Goal: Information Seeking & Learning: Learn about a topic

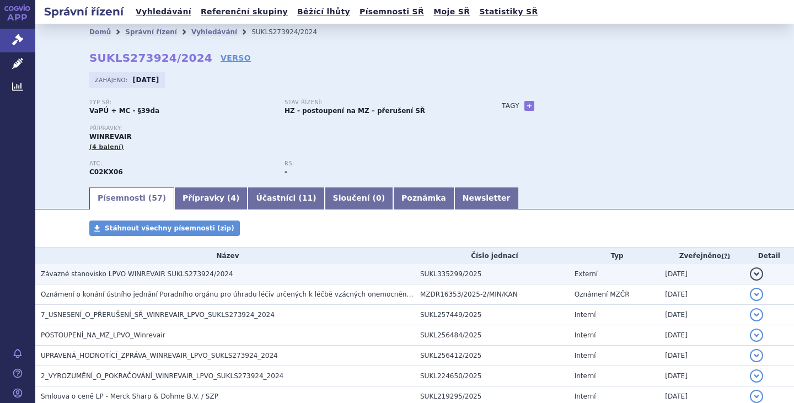
click at [157, 273] on span "Závazné stanovisko LPVO WINREVAIR SUKLS273924/2024" at bounding box center [137, 274] width 193 height 8
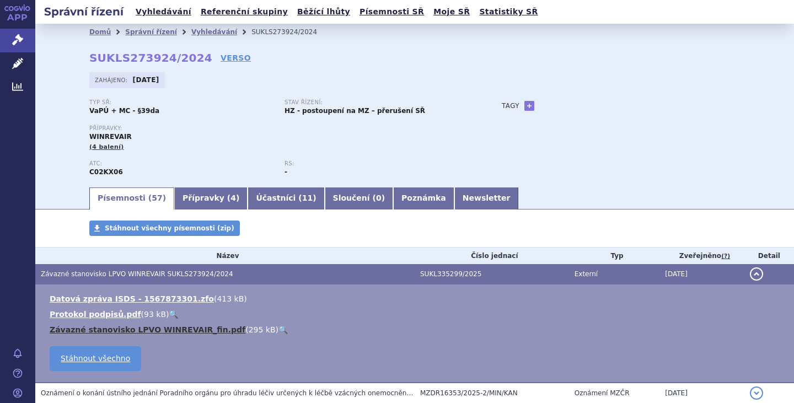
click at [168, 327] on link "Závazné stanovisko LPVO WINREVAIR_fin.pdf" at bounding box center [148, 329] width 196 height 9
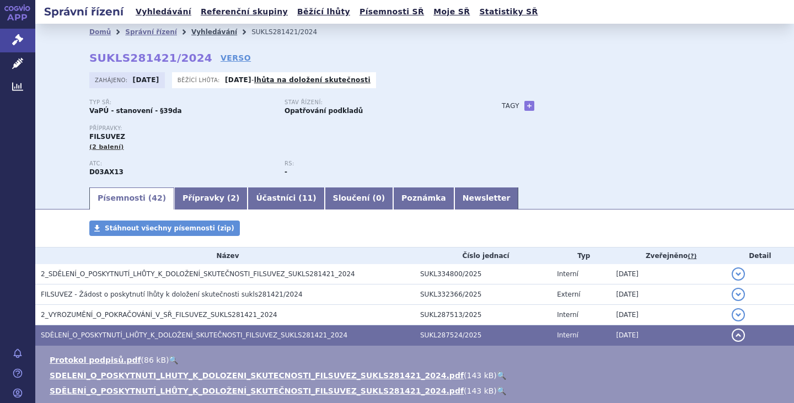
click at [195, 32] on link "Vyhledávání" at bounding box center [214, 32] width 46 height 8
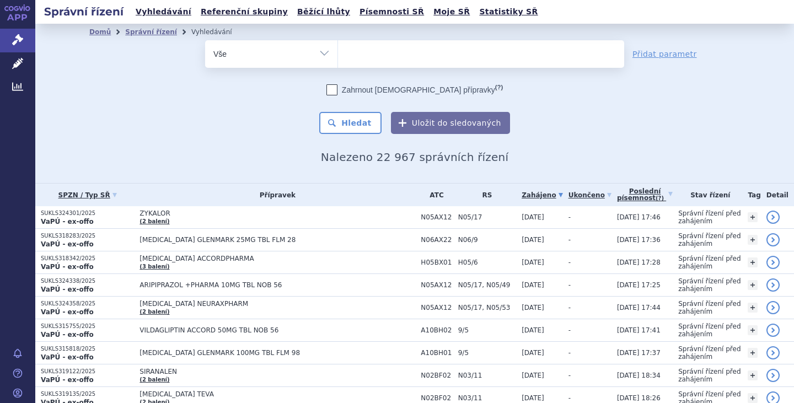
click at [329, 54] on select "Vše Spisová značka Typ SŘ Přípravek/SUKL kód Účastník/Držitel" at bounding box center [271, 52] width 132 height 25
click at [205, 40] on select "Vše Spisová značka Typ SŘ Přípravek/SUKL kód Účastník/Držitel" at bounding box center [271, 52] width 132 height 25
click at [316, 51] on select "Vše Spisová značka Typ SŘ Přípravek/SUKL kód Účastník/Držitel" at bounding box center [271, 52] width 132 height 25
select select "filter-procedure-type"
click at [205, 40] on select "Vše Spisová značka Typ SŘ Přípravek/SUKL kód Účastník/Držitel" at bounding box center [271, 52] width 132 height 25
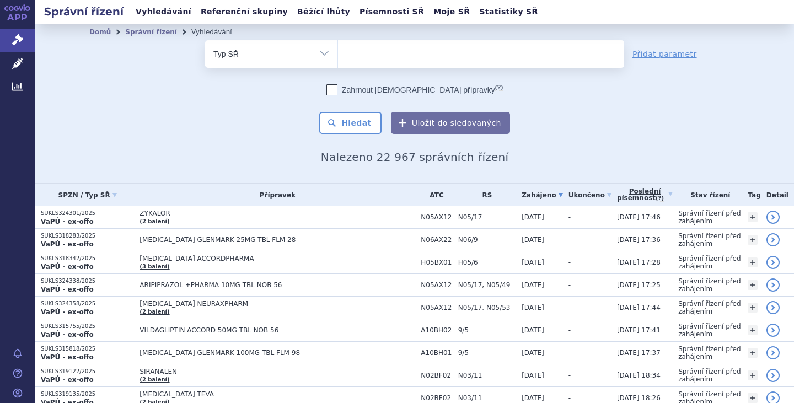
click at [375, 62] on ul at bounding box center [481, 51] width 286 height 23
click at [338, 62] on select at bounding box center [338, 54] width 1 height 28
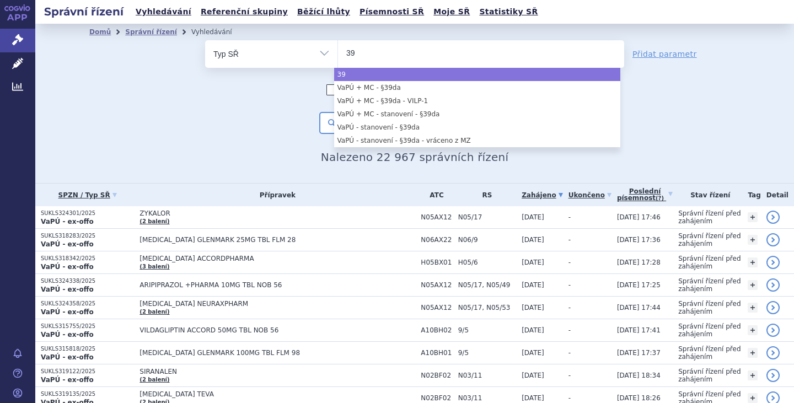
type input "39"
select select "39"
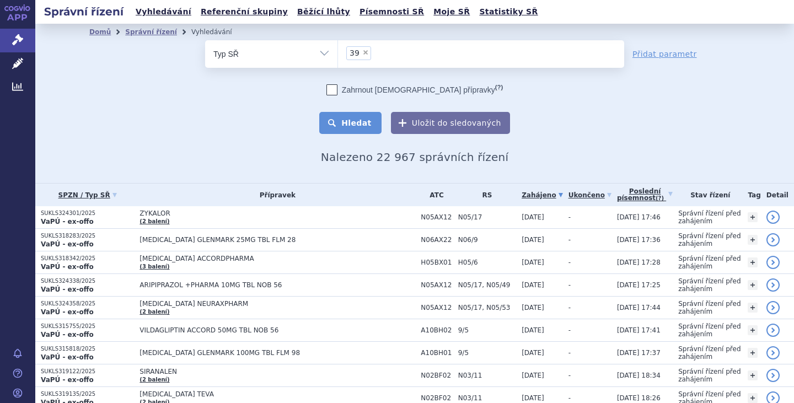
click at [356, 125] on button "Hledat" at bounding box center [350, 123] width 62 height 22
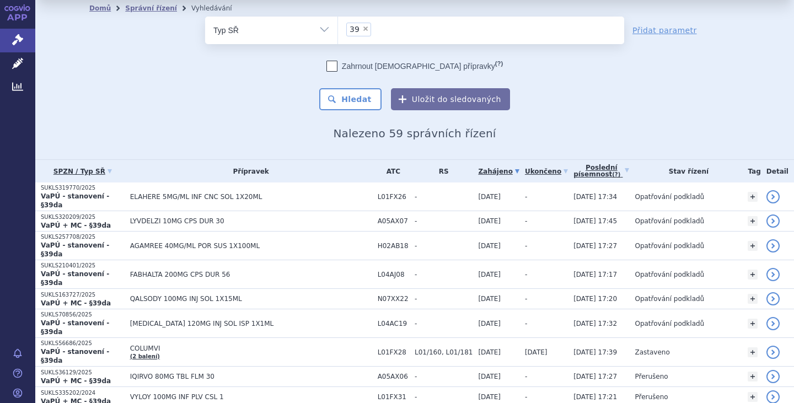
scroll to position [6, 0]
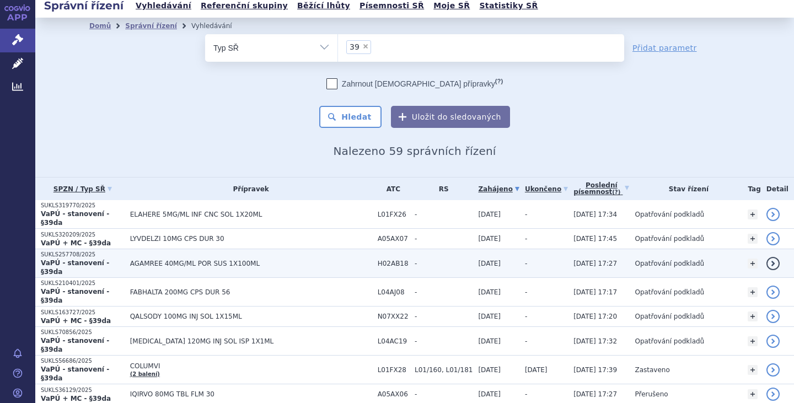
click at [163, 260] on span "AGAMREE 40MG/ML POR SUS 1X100ML" at bounding box center [251, 264] width 242 height 8
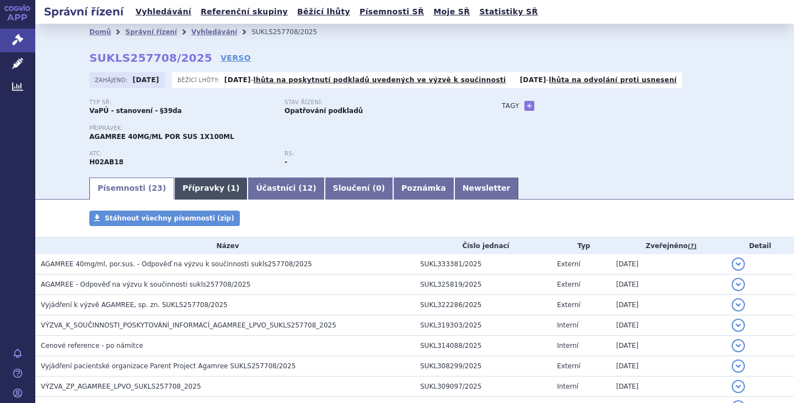
click at [190, 187] on link "Přípravky ( 1 )" at bounding box center [210, 189] width 73 height 22
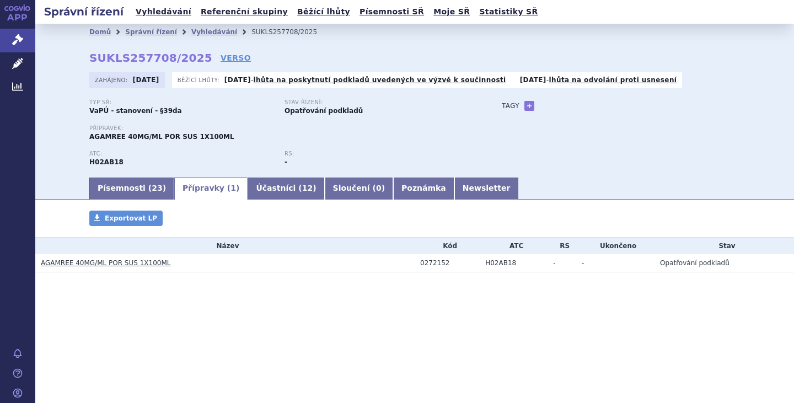
click at [99, 263] on link "AGAMREE 40MG/ML POR SUS 1X100ML" at bounding box center [106, 263] width 130 height 8
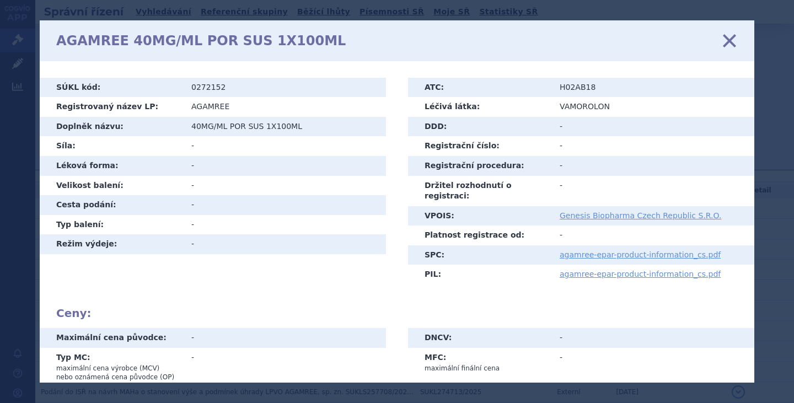
click at [734, 43] on icon at bounding box center [729, 40] width 23 height 23
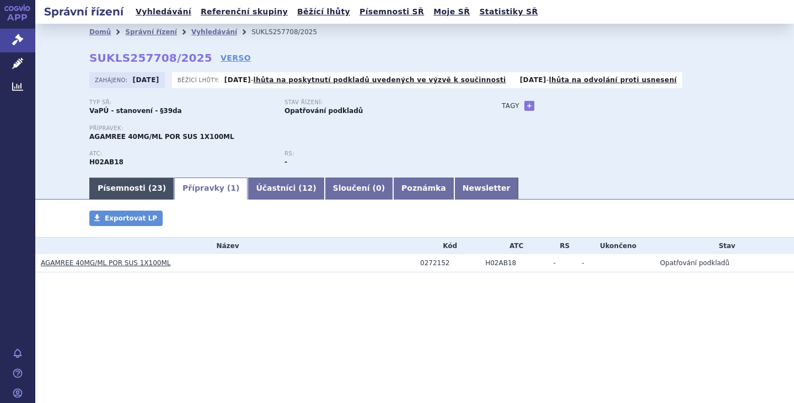
click at [130, 190] on link "Písemnosti ( 23 )" at bounding box center [131, 189] width 85 height 22
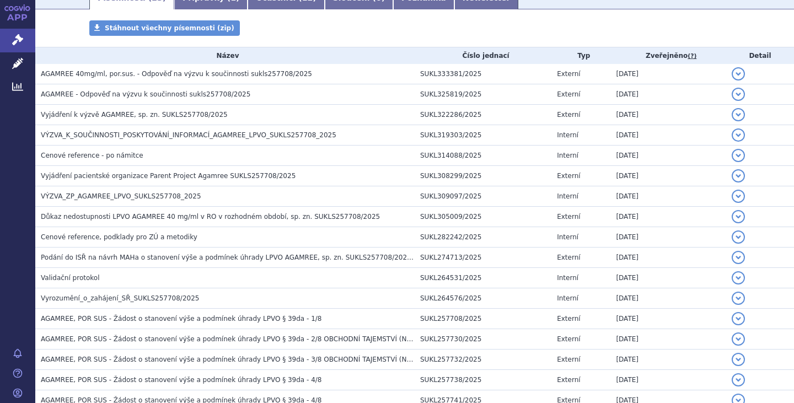
scroll to position [185, 0]
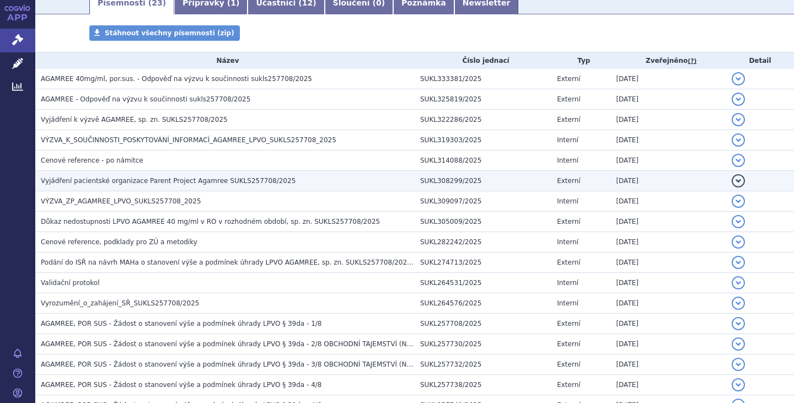
click at [188, 180] on span "Vyjádření pacientské organizace Parent Project Agamree SUKLS257708/2025" at bounding box center [168, 181] width 255 height 8
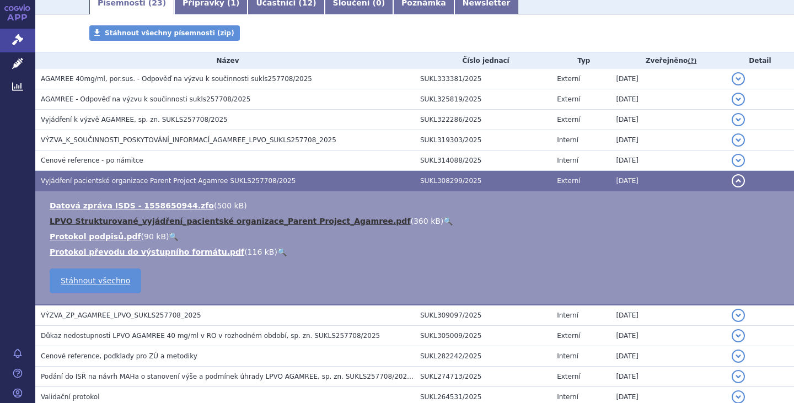
click at [196, 223] on link "LPVO Strukturované_vyjádření_pacientské organizace_Parent Project_Agamree.pdf" at bounding box center [230, 221] width 361 height 9
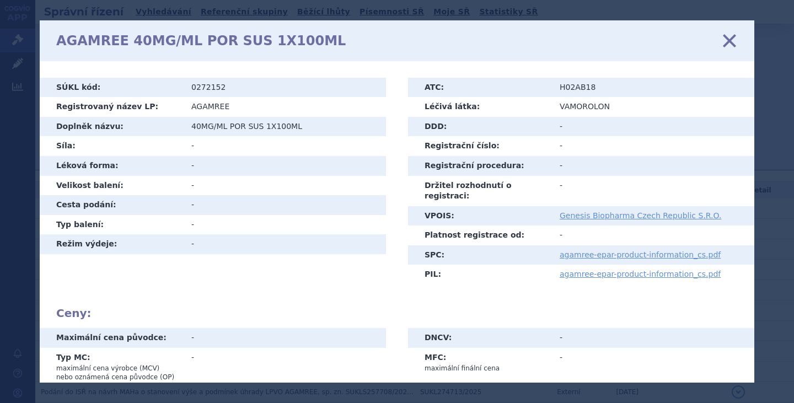
click at [730, 42] on icon at bounding box center [729, 40] width 23 height 23
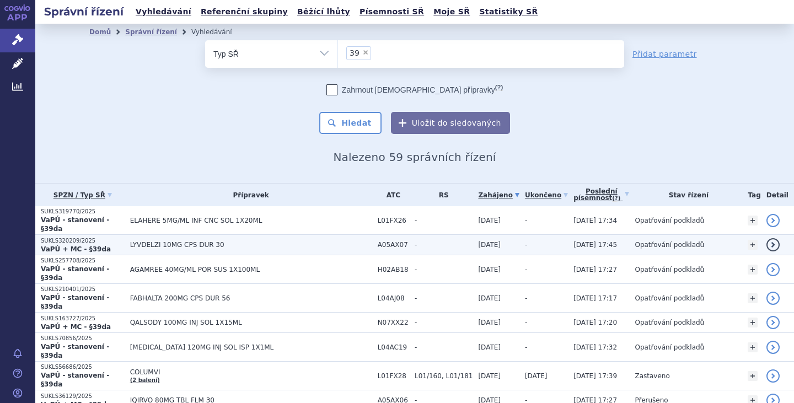
click at [162, 241] on span "LYVDELZI 10MG CPS DUR 30" at bounding box center [251, 245] width 242 height 8
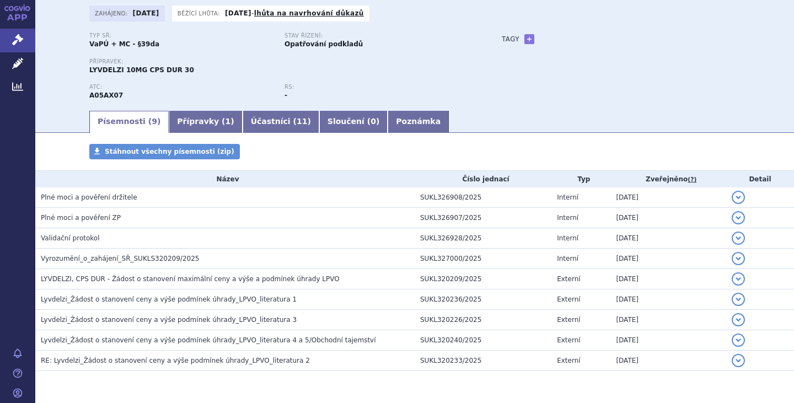
scroll to position [65, 0]
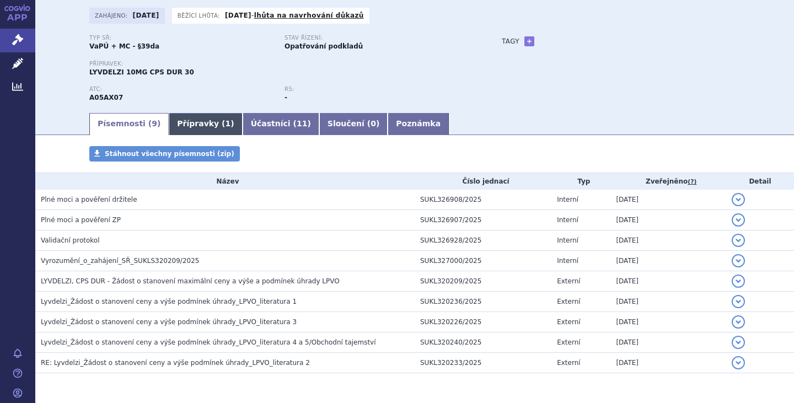
click at [182, 117] on link "Přípravky ( 1 )" at bounding box center [205, 124] width 73 height 22
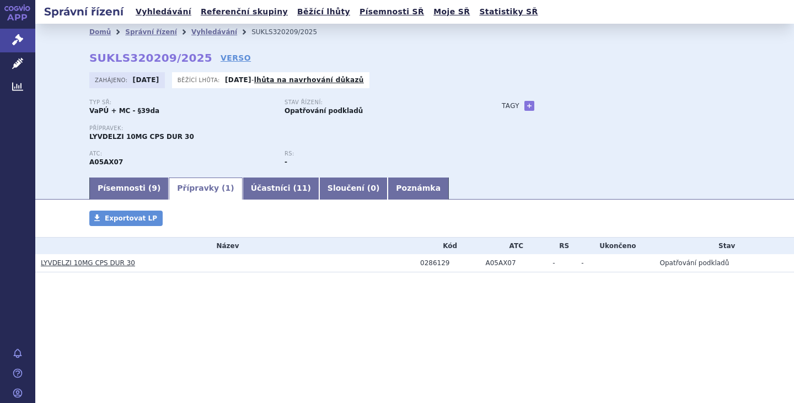
click at [70, 266] on link "LYVDELZI 10MG CPS DUR 30" at bounding box center [88, 263] width 94 height 8
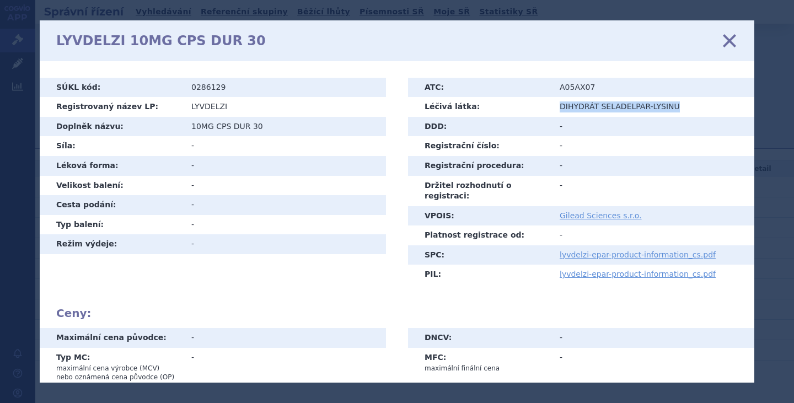
drag, startPoint x: 556, startPoint y: 103, endPoint x: 673, endPoint y: 101, distance: 117.0
click at [673, 101] on td "DIHYDRÁT SELADELPAR-LYSINU" at bounding box center [653, 107] width 203 height 20
copy td "DIHYDRÁT SELADELPAR-LYSINU"
click at [736, 38] on icon at bounding box center [729, 40] width 23 height 23
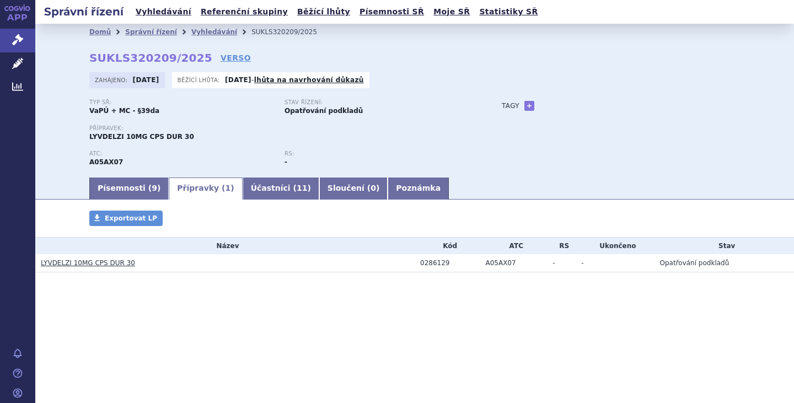
click at [90, 259] on link "LYVDELZI 10MG CPS DUR 30" at bounding box center [88, 263] width 94 height 8
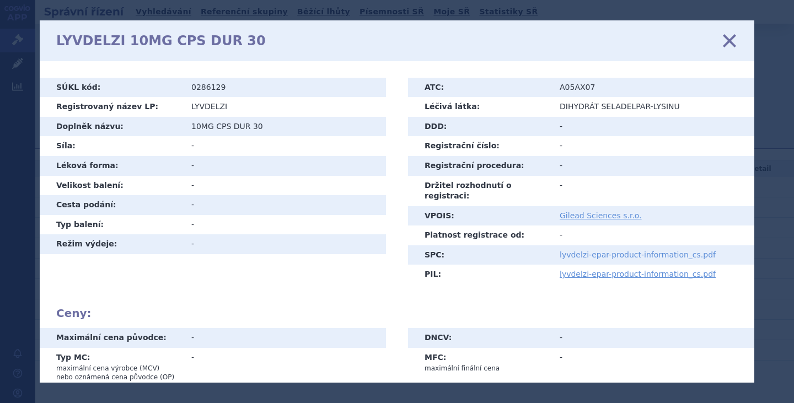
click at [629, 250] on link "lyvdelzi-epar-product-information_cs.pdf" at bounding box center [638, 254] width 156 height 9
click at [730, 40] on icon at bounding box center [729, 40] width 23 height 23
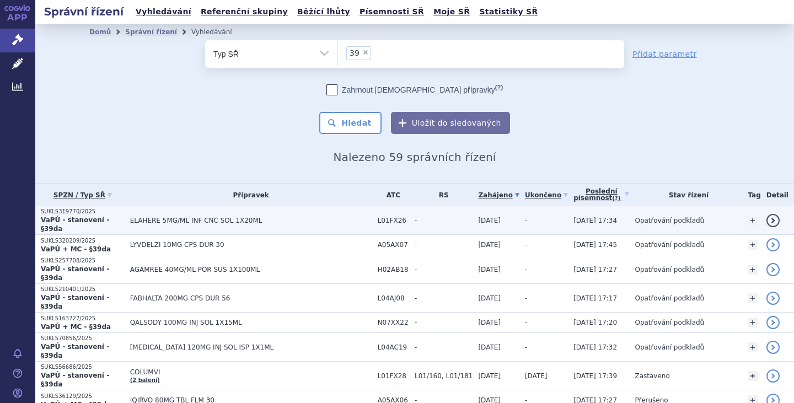
click at [204, 217] on span "ELAHERE 5MG/ML INF CNC SOL 1X20ML" at bounding box center [251, 221] width 242 height 8
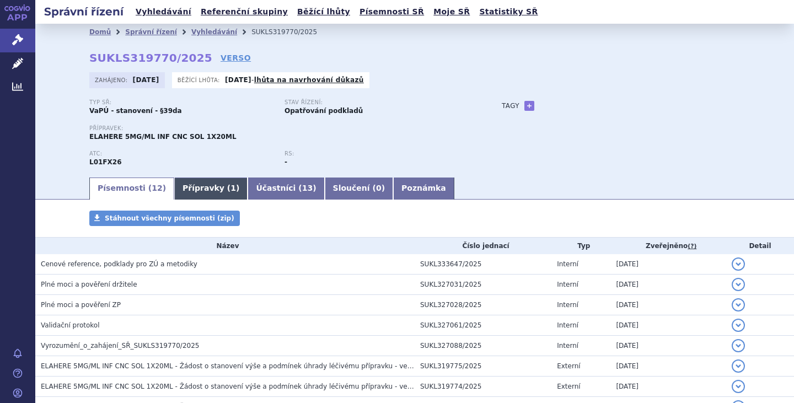
click at [190, 185] on link "Přípravky ( 1 )" at bounding box center [210, 189] width 73 height 22
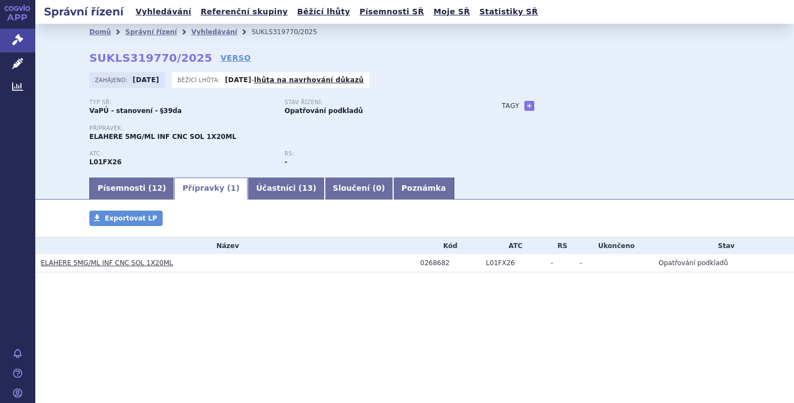
click at [98, 264] on link "ELAHERE 5MG/ML INF CNC SOL 1X20ML" at bounding box center [107, 263] width 132 height 8
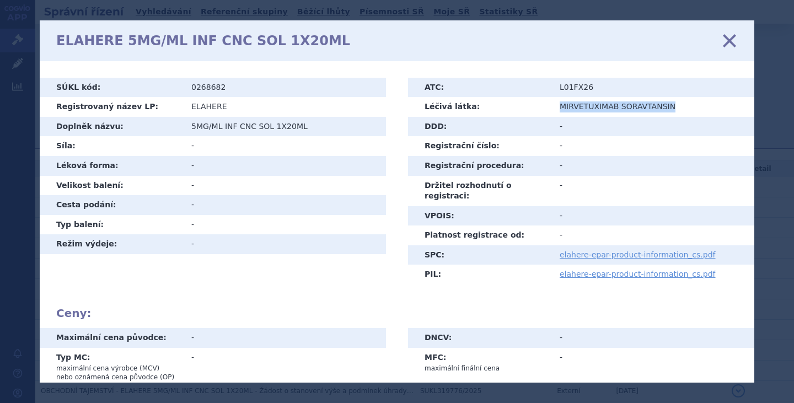
drag, startPoint x: 556, startPoint y: 107, endPoint x: 663, endPoint y: 106, distance: 107.0
click at [663, 106] on td "MIRVETUXIMAB SORAVTANSIN" at bounding box center [653, 107] width 203 height 20
click at [643, 108] on td "MIRVETUXIMAB SORAVTANSIN" at bounding box center [653, 107] width 203 height 20
click at [585, 108] on td "MIRVETUXIMAB SORAVTANSIN" at bounding box center [653, 107] width 203 height 20
click at [560, 105] on td "MIRVETUXIMAB SORAVTANSIN" at bounding box center [653, 107] width 203 height 20
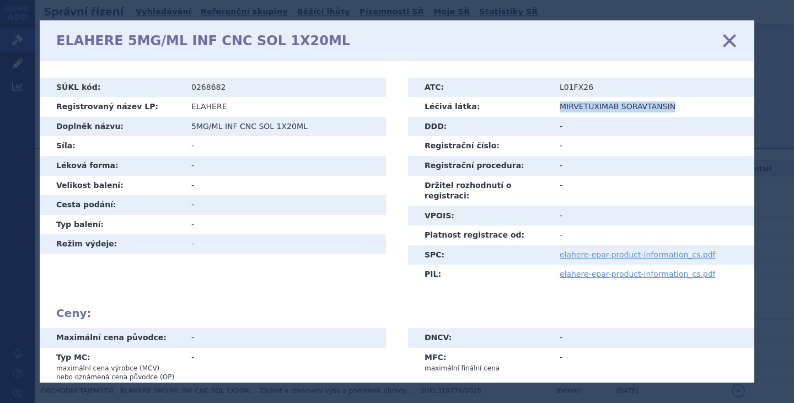
drag, startPoint x: 557, startPoint y: 108, endPoint x: 664, endPoint y: 108, distance: 107.0
click at [664, 108] on td "MIRVETUXIMAB SORAVTANSIN" at bounding box center [653, 107] width 203 height 20
click at [636, 105] on td "MIRVETUXIMAB SORAVTANSIN" at bounding box center [653, 107] width 203 height 20
drag, startPoint x: 556, startPoint y: 106, endPoint x: 665, endPoint y: 105, distance: 109.2
click at [665, 105] on td "MIRVETUXIMAB SORAVTANSIN" at bounding box center [653, 107] width 203 height 20
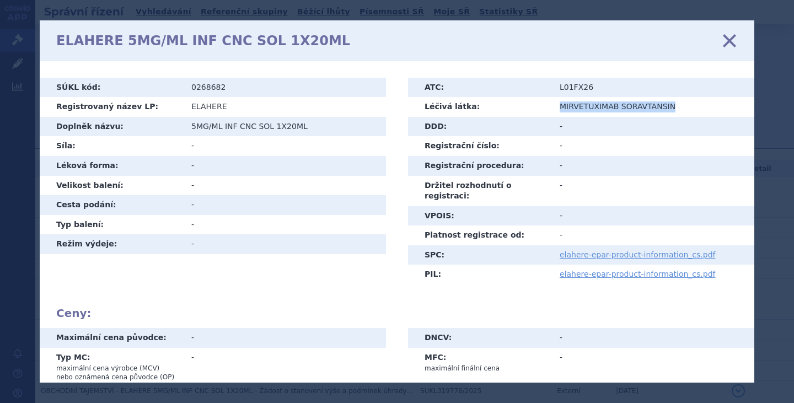
copy td "MIRVETUXIMAB SORAVTANSIN"
click at [577, 250] on link "elahere-epar-product-information_cs.pdf" at bounding box center [638, 254] width 156 height 9
click at [729, 41] on icon at bounding box center [729, 40] width 23 height 23
click at [732, 41] on icon at bounding box center [729, 40] width 23 height 23
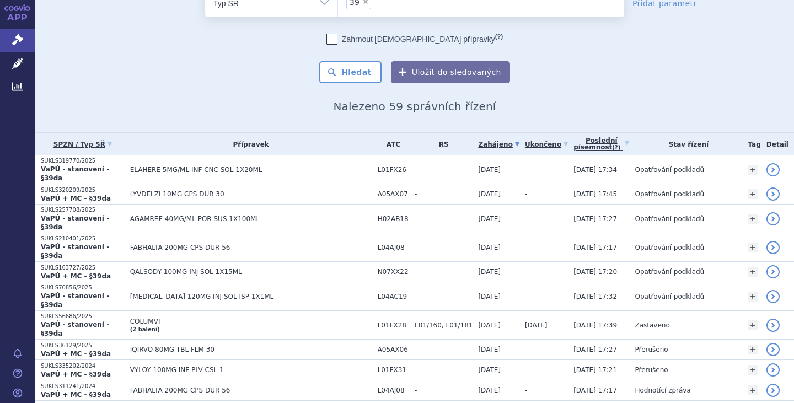
scroll to position [52, 0]
click at [579, 141] on link "Poslední písemnost (?)" at bounding box center [602, 143] width 56 height 23
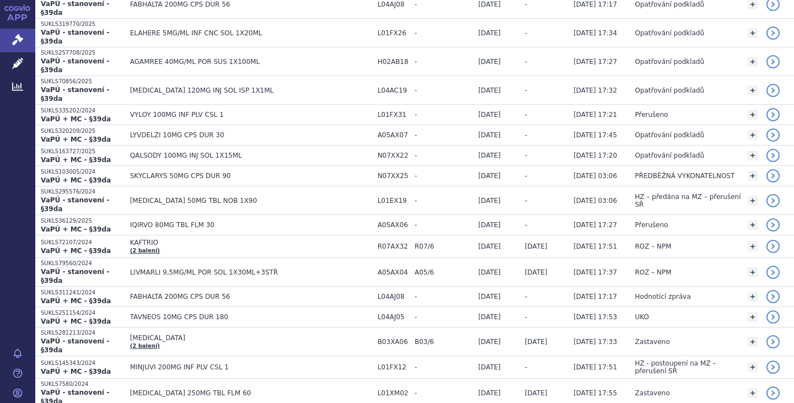
scroll to position [262, 0]
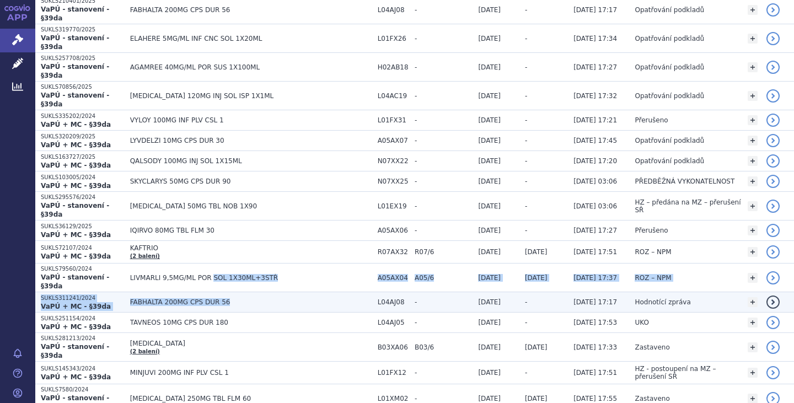
drag, startPoint x: 211, startPoint y: 225, endPoint x: 249, endPoint y: 251, distance: 46.5
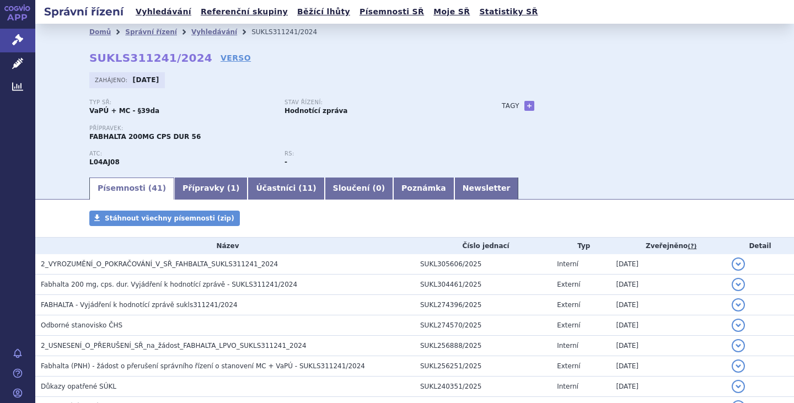
click at [439, 155] on p "RS:" at bounding box center [377, 154] width 184 height 7
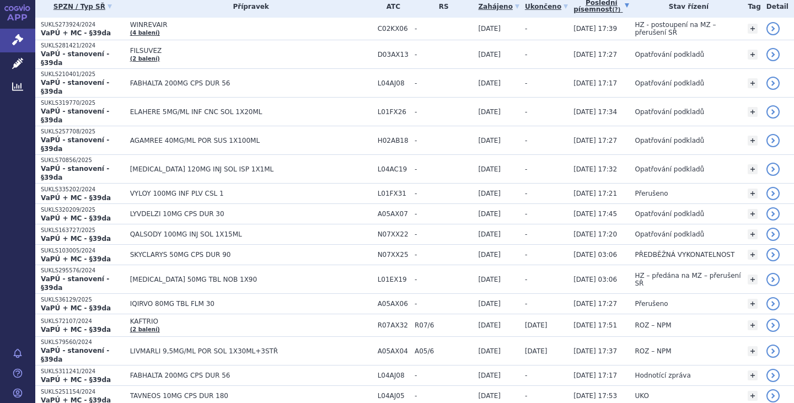
scroll to position [212, 0]
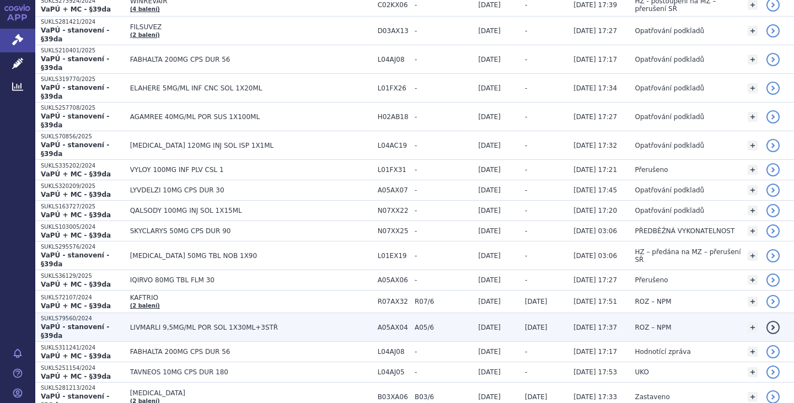
click at [207, 313] on td "LIVMARLI 9,5MG/ML POR SOL 1X30ML+3STŘ" at bounding box center [249, 327] width 248 height 29
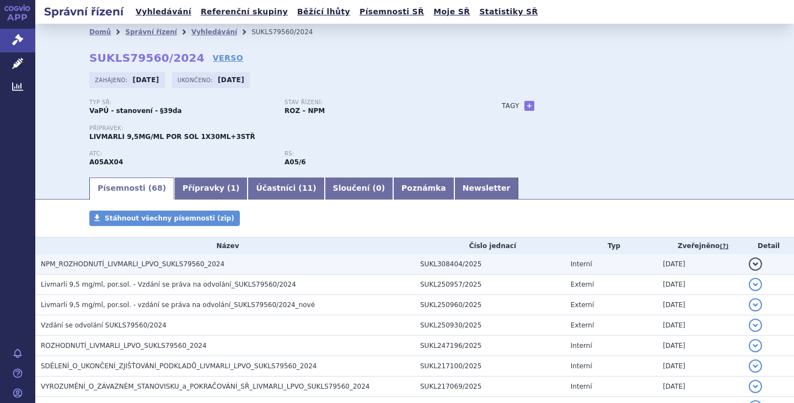
click at [175, 263] on span "NPM_ROZHODNUTÍ_LIVMARLI_LPVO_SUKLS79560_2024" at bounding box center [133, 264] width 184 height 8
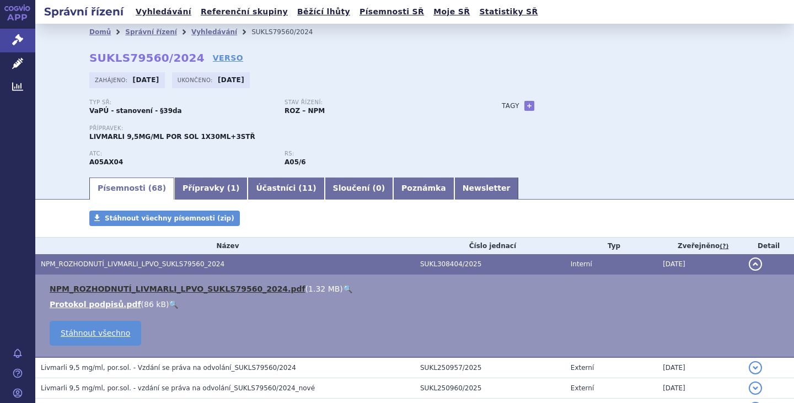
click at [169, 288] on link "NPM_ROZHODNUTÍ_LIVMARLI_LPVO_SUKLS79560_2024.pdf" at bounding box center [178, 289] width 256 height 9
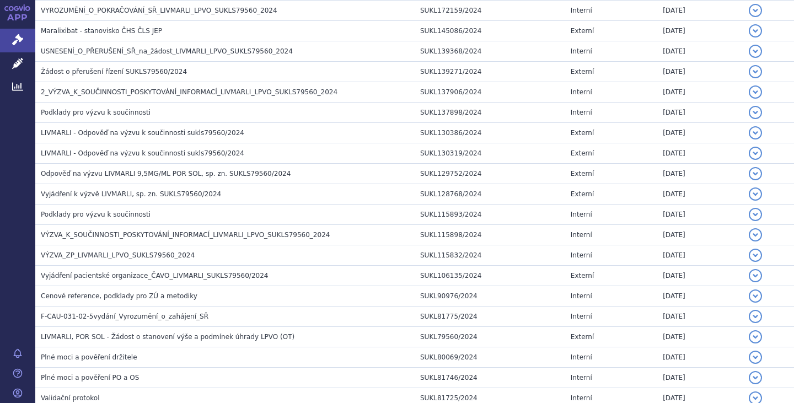
scroll to position [1270, 0]
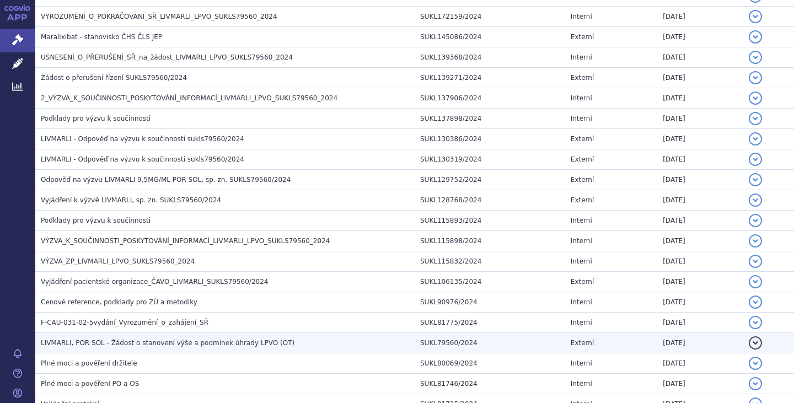
click at [204, 347] on span "LIVMARLI, POR SOL - Žádost o stanovení výše a podmínek úhrady LPVO (OT)" at bounding box center [168, 343] width 254 height 8
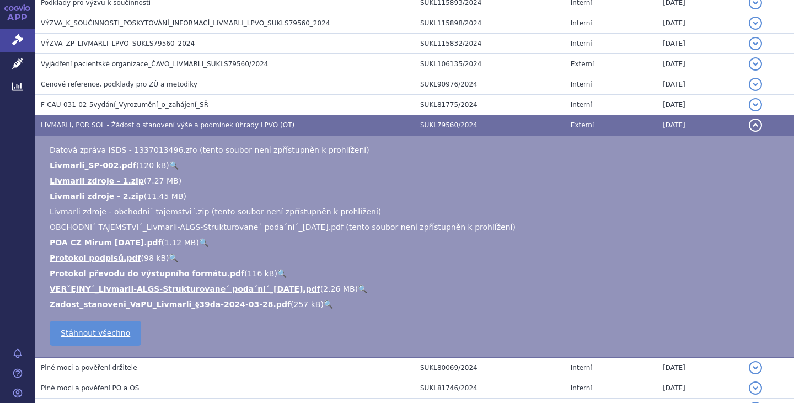
scroll to position [1403, 0]
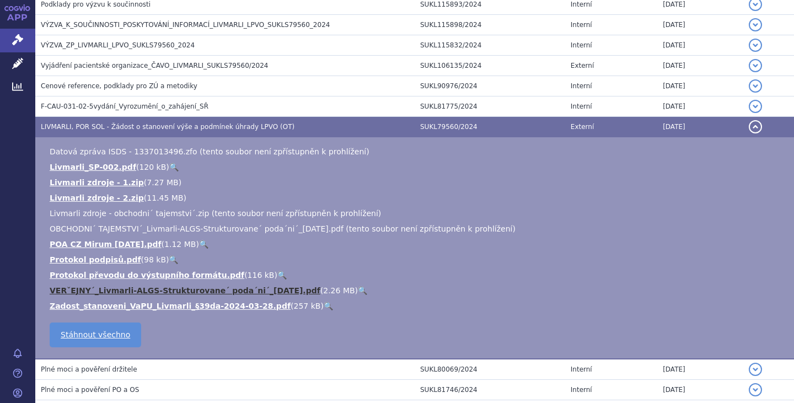
click at [205, 288] on link "VERˇEJNY´_Livmarli-ALGS-Strukturovane´ poda´ni´_2024-03-27.pdf" at bounding box center [185, 290] width 271 height 9
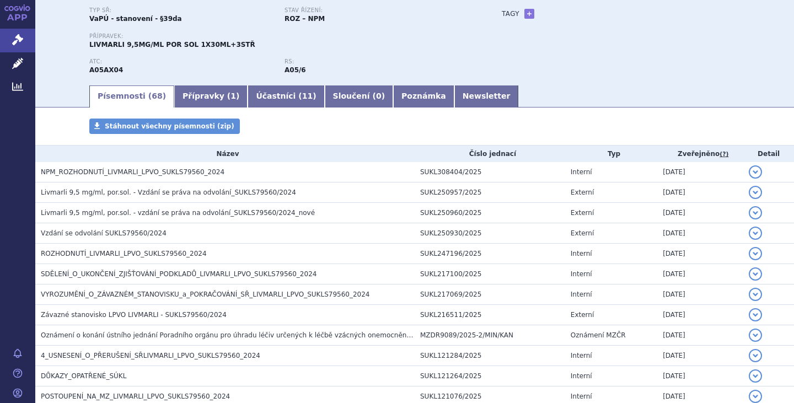
scroll to position [0, 0]
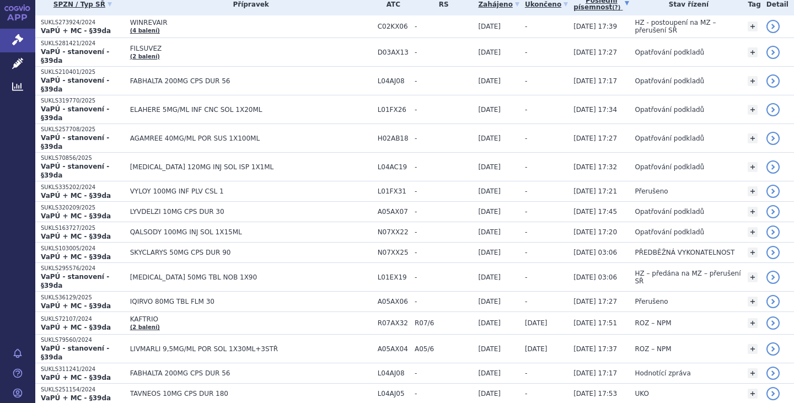
scroll to position [22, 0]
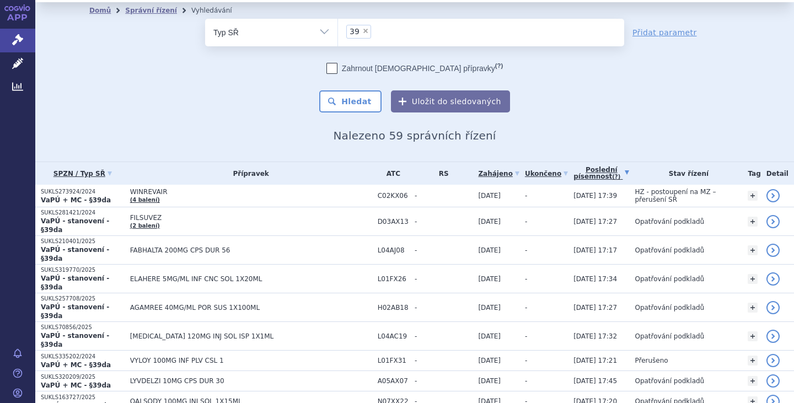
click at [577, 178] on link "Poslední písemnost (?)" at bounding box center [602, 173] width 56 height 23
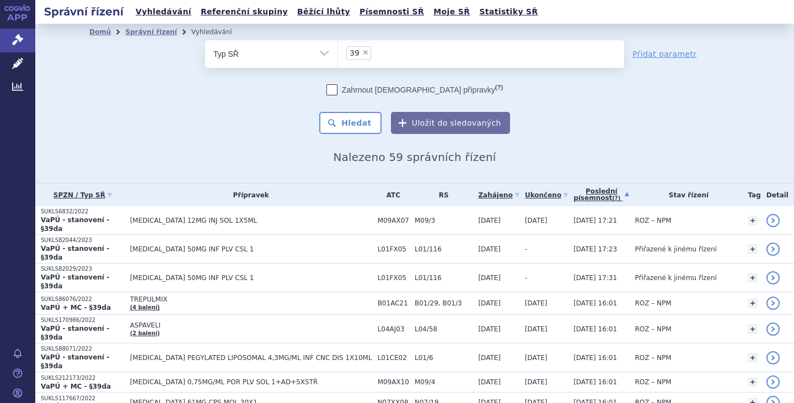
click at [574, 194] on link "Poslední písemnost (?)" at bounding box center [602, 195] width 56 height 23
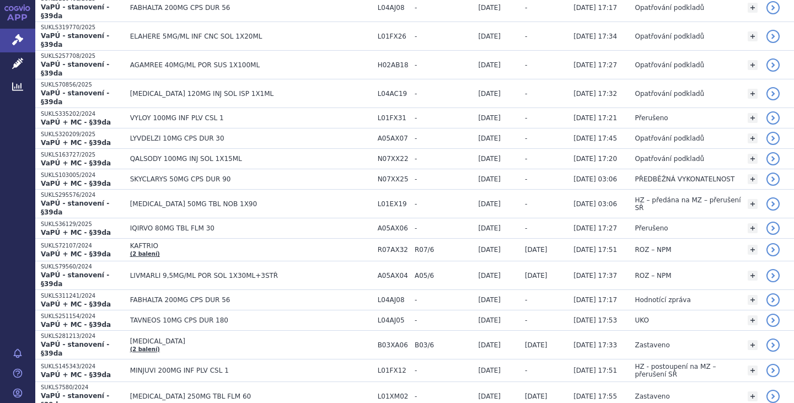
scroll to position [289, 0]
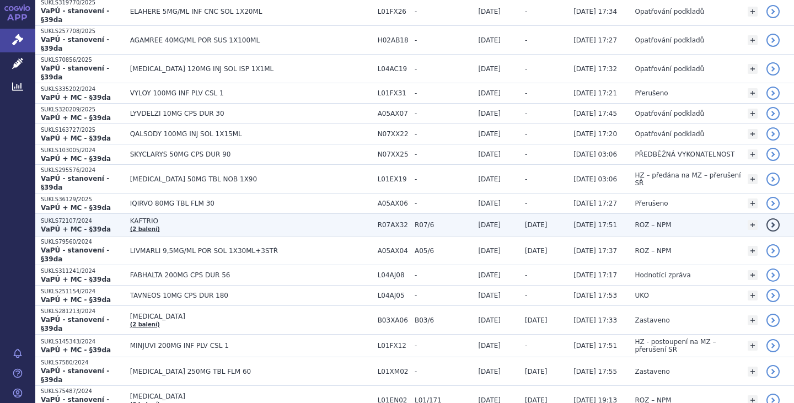
click at [151, 217] on span "KAFTRIO" at bounding box center [251, 221] width 242 height 8
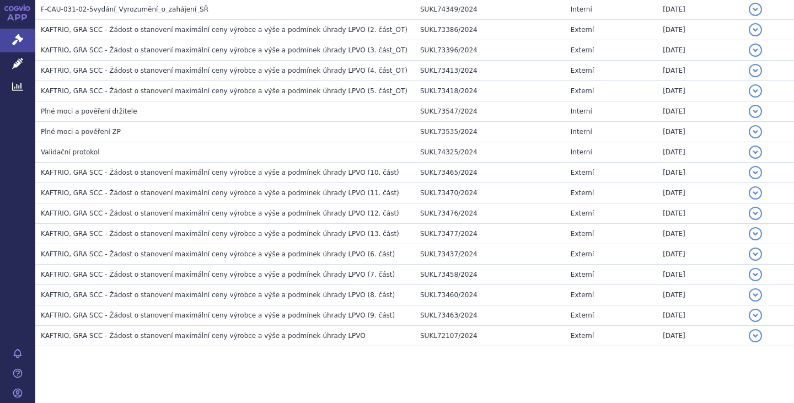
scroll to position [1744, 0]
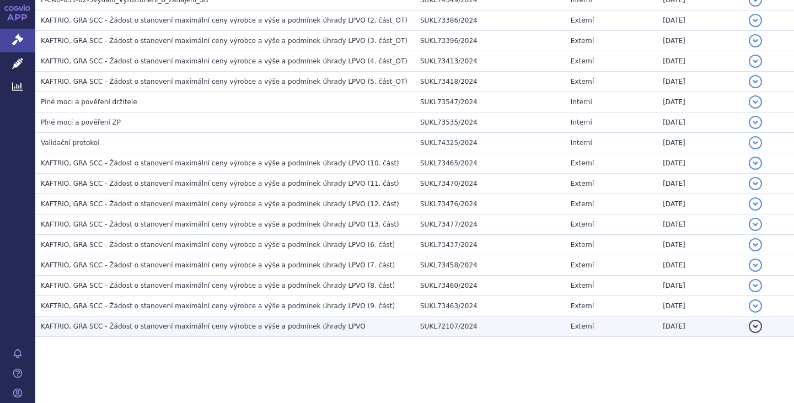
click at [300, 329] on span "KAFTRIO, GRA SCC - Žádost o stanovení maximální ceny výrobce a výše a podmínek …" at bounding box center [203, 327] width 325 height 8
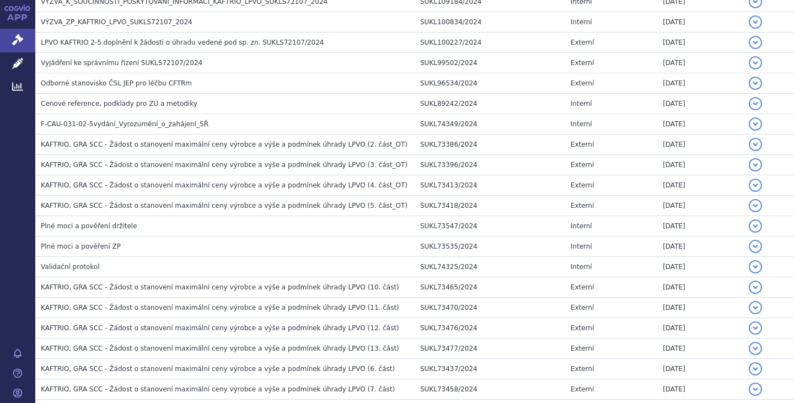
scroll to position [1623, 0]
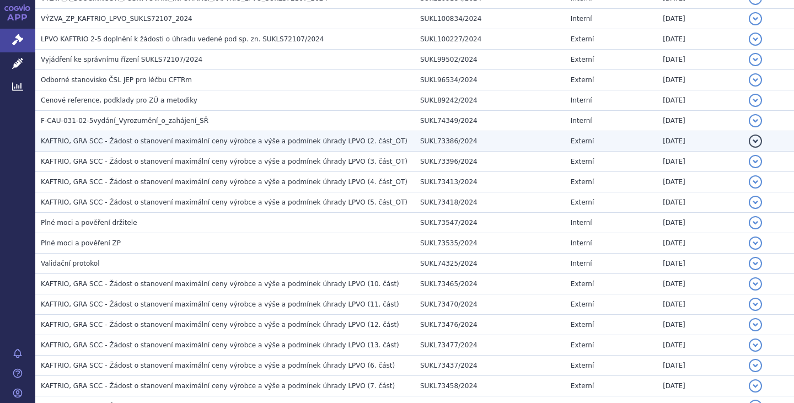
click at [337, 141] on span "KAFTRIO, GRA SCC - Žádost o stanovení maximální ceny výrobce a výše a podmínek …" at bounding box center [224, 141] width 367 height 8
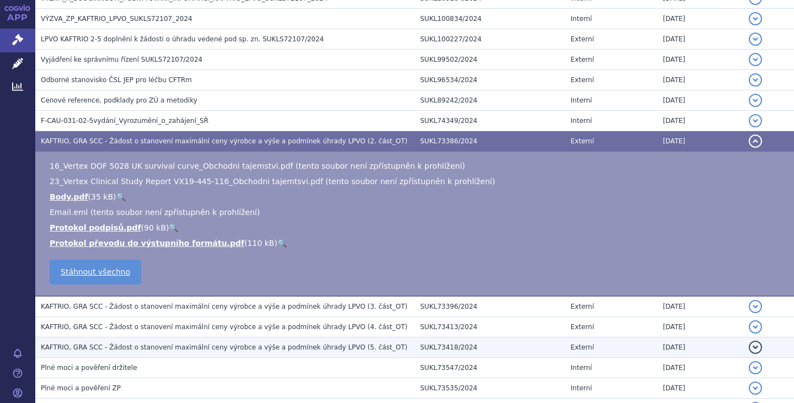
click at [311, 341] on td "KAFTRIO, GRA SCC - Žádost o stanovení maximální ceny výrobce a výše a podmínek …" at bounding box center [225, 348] width 380 height 20
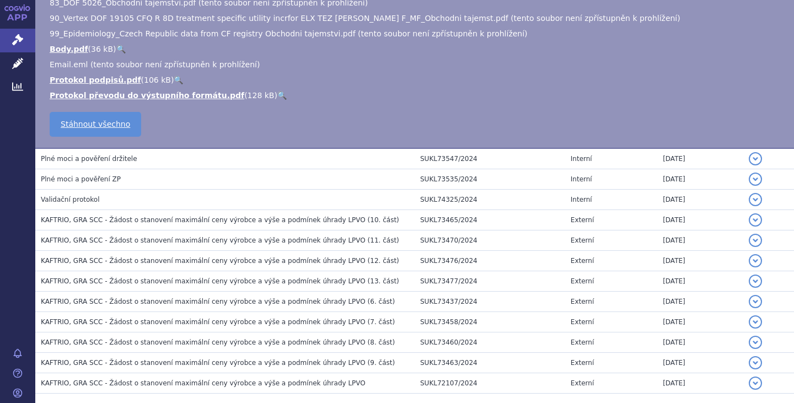
scroll to position [1936, 0]
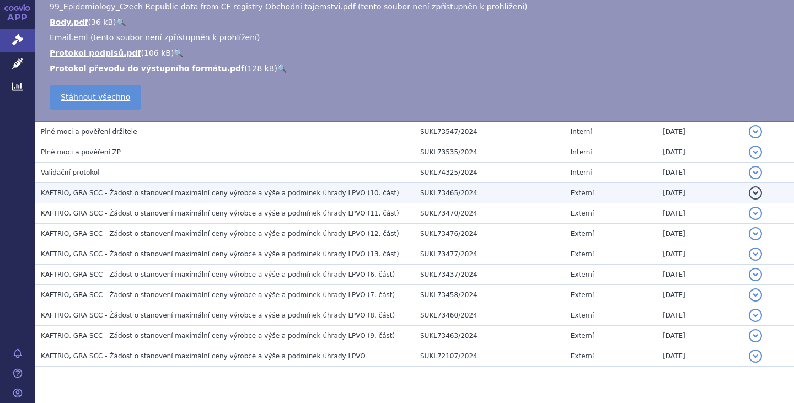
click at [299, 195] on span "KAFTRIO, GRA SCC - Žádost o stanovení maximální ceny výrobce a výše a podmínek …" at bounding box center [220, 193] width 359 height 8
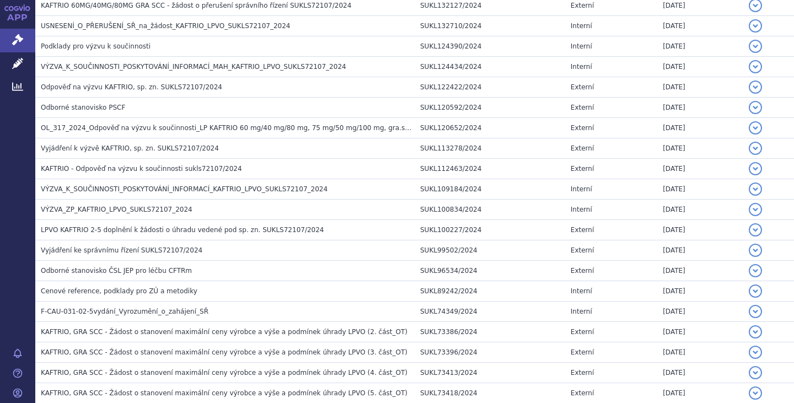
scroll to position [1429, 0]
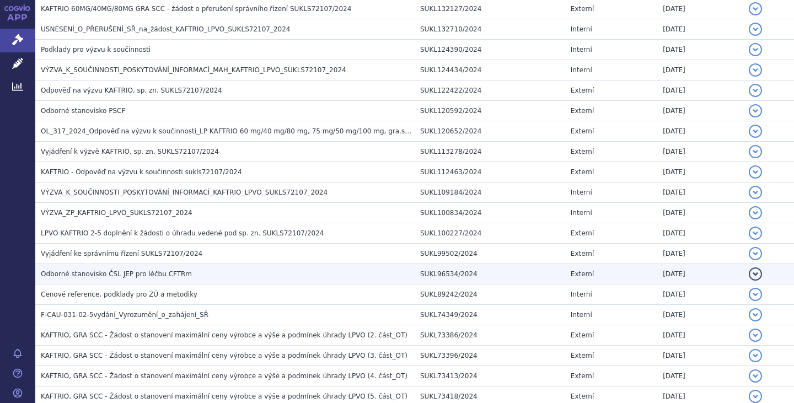
click at [143, 275] on span "Odborné stanovisko ČSL JEP pro léčbu CFTRm" at bounding box center [116, 274] width 151 height 8
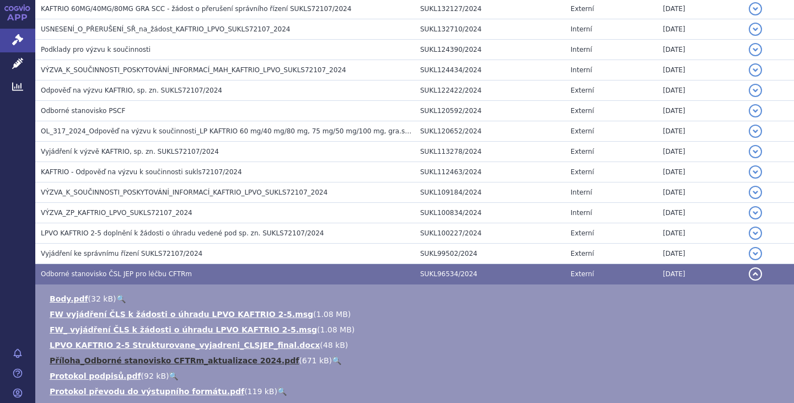
click at [153, 360] on link "Příloha_Odborné stanovisko CFTRm_aktualizace 2024.pdf" at bounding box center [174, 360] width 249 height 9
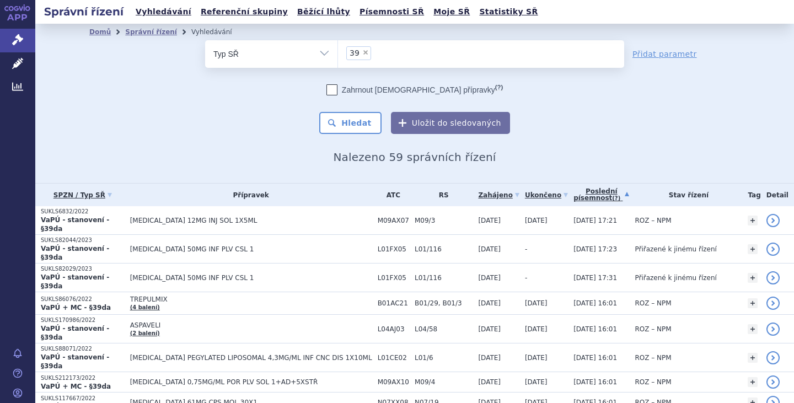
click at [574, 194] on link "Poslední písemnost (?)" at bounding box center [602, 195] width 56 height 23
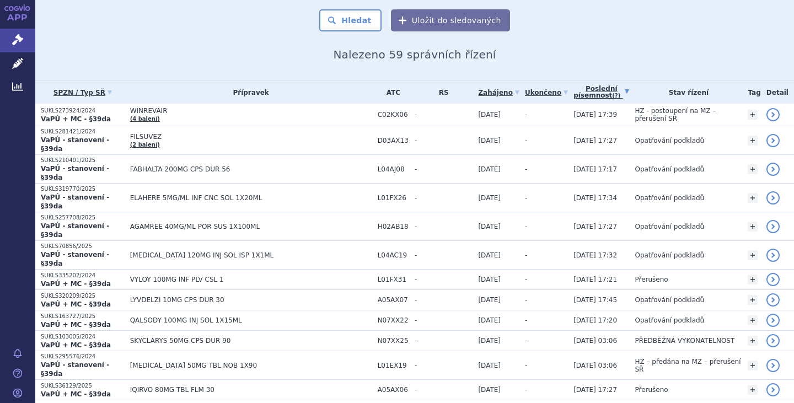
scroll to position [80, 0]
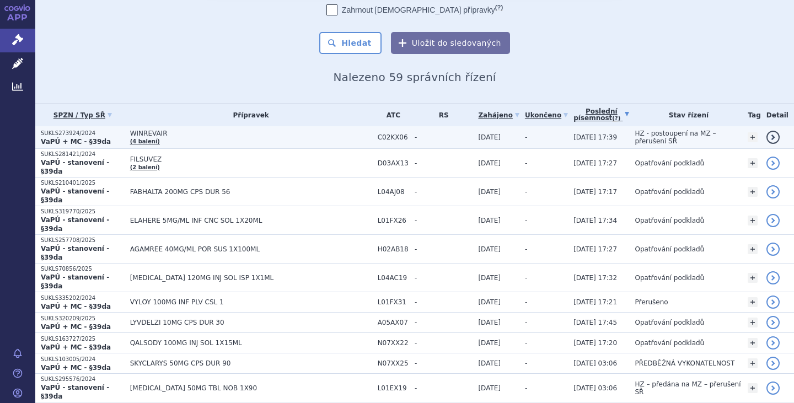
click at [663, 132] on td "HZ - postoupení na MZ – přerušení SŘ" at bounding box center [685, 137] width 113 height 23
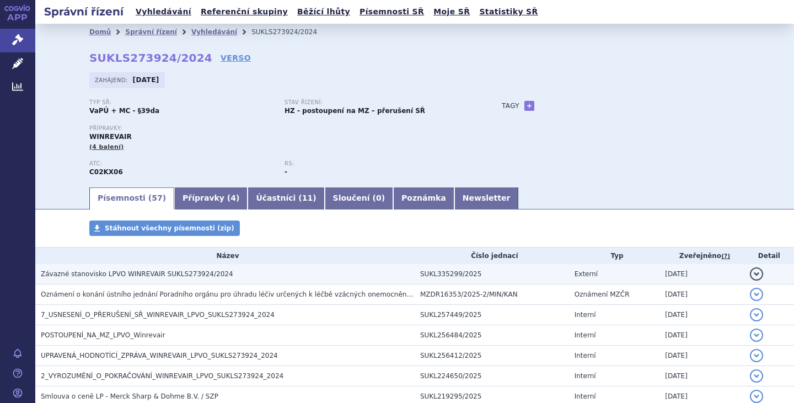
click at [166, 273] on span "Závazné stanovisko LPVO WINREVAIR SUKLS273924/2024" at bounding box center [137, 274] width 193 height 8
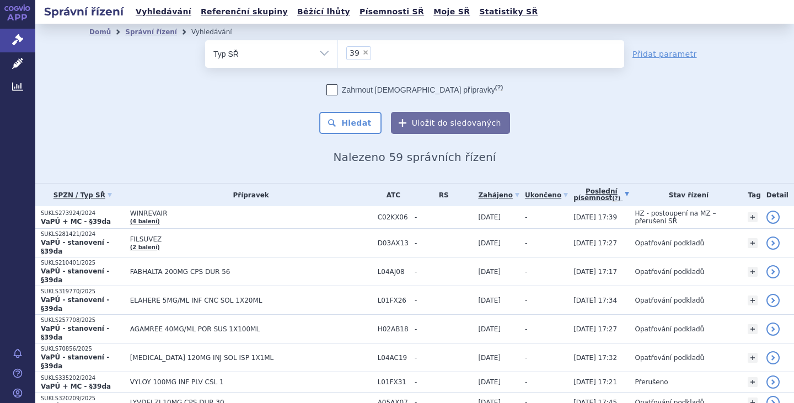
click at [239, 192] on th "Přípravek" at bounding box center [249, 195] width 248 height 23
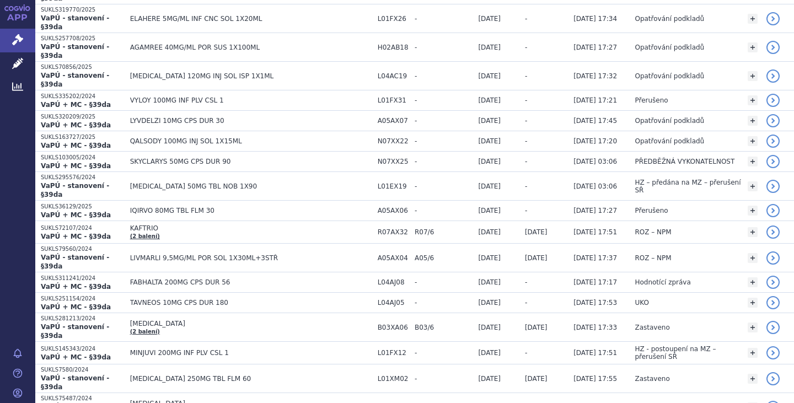
scroll to position [284, 0]
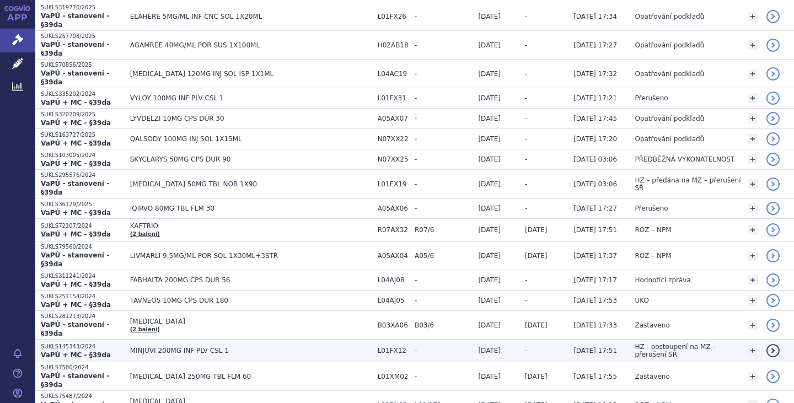
click at [197, 347] on span "MINJUVI 200MG INF PLV CSL 1" at bounding box center [251, 351] width 242 height 8
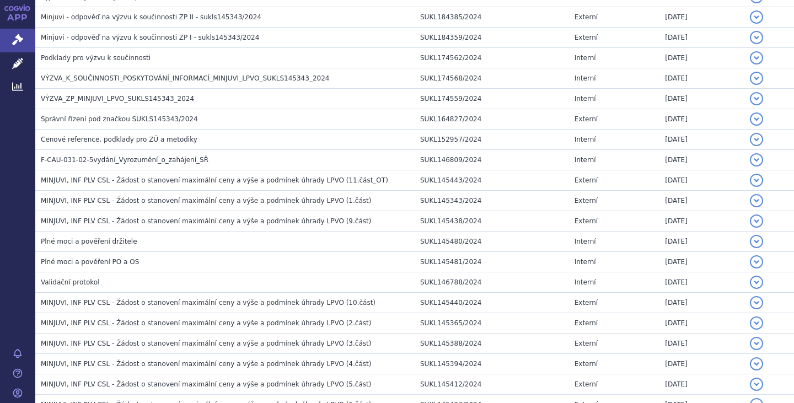
scroll to position [1428, 0]
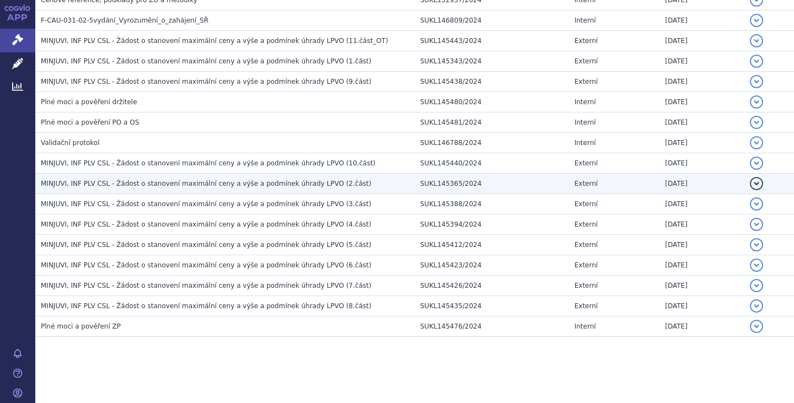
click at [219, 184] on span "MINJUVI, INF PLV CSL - Žádost o stanovení maximální ceny a výše a podmínek úhra…" at bounding box center [206, 184] width 330 height 8
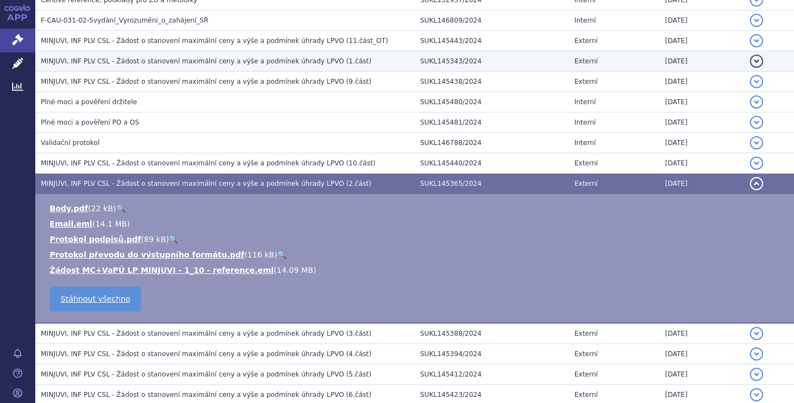
click at [280, 64] on span "MINJUVI, INF PLV CSL - Žádost o stanovení maximální ceny a výše a podmínek úhra…" at bounding box center [206, 61] width 330 height 8
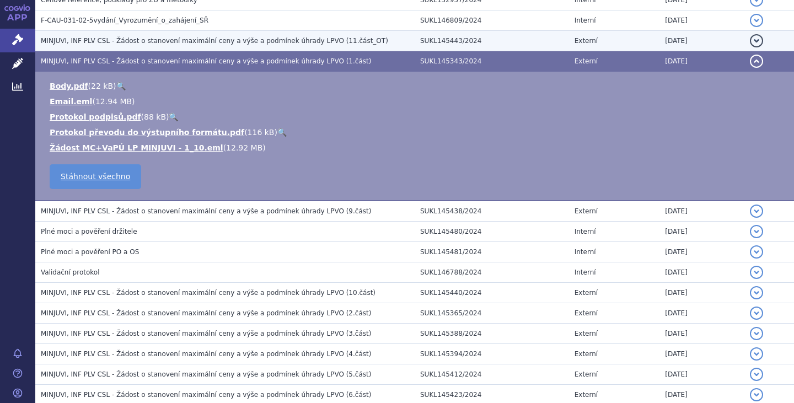
click at [314, 40] on span "MINJUVI, INF PLV CSL - Žádost o stanovení maximální ceny a výše a podmínek úhra…" at bounding box center [215, 41] width 348 height 8
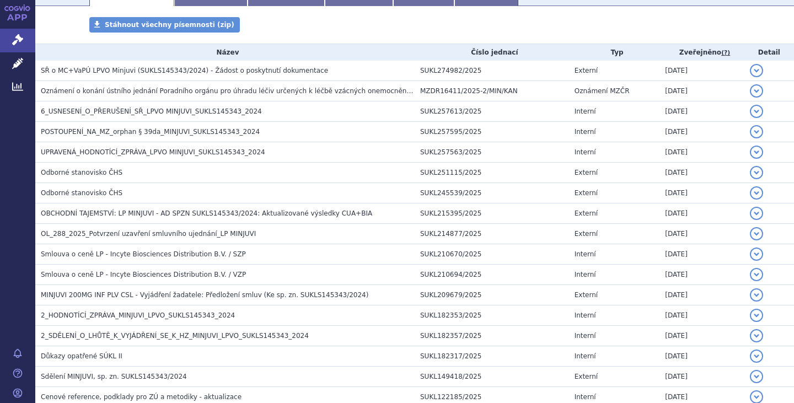
scroll to position [0, 0]
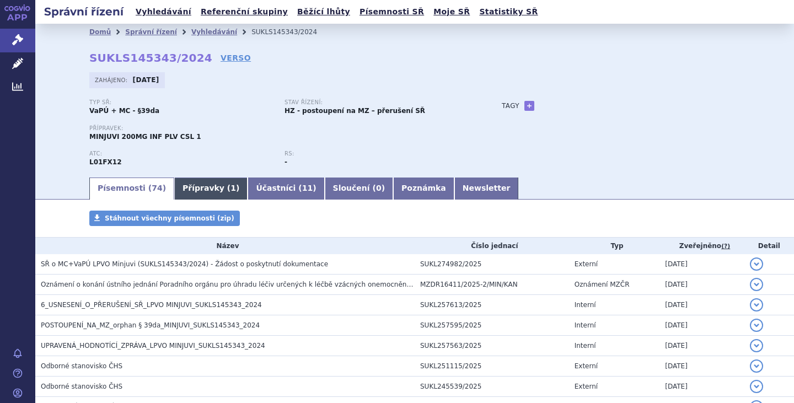
click at [199, 187] on link "Přípravky ( 1 )" at bounding box center [210, 189] width 73 height 22
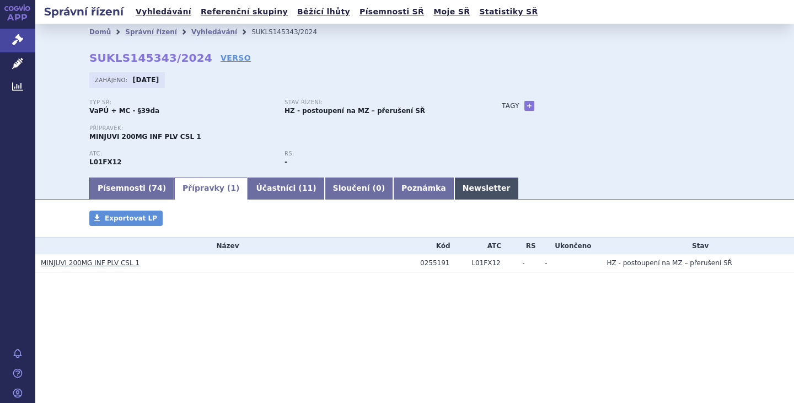
click at [455, 188] on link "Newsletter" at bounding box center [487, 189] width 65 height 22
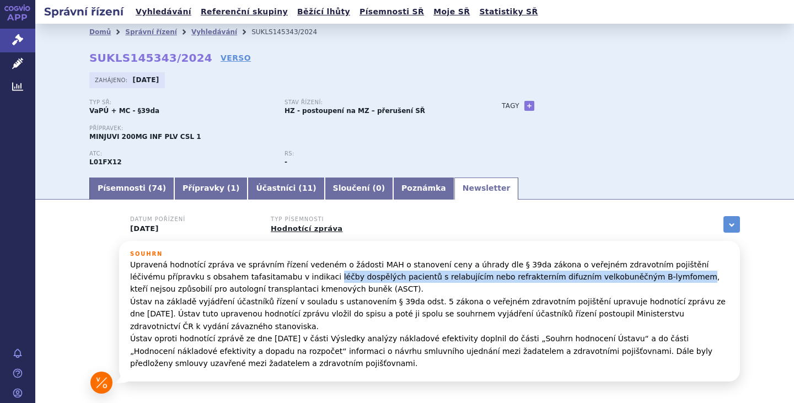
drag, startPoint x: 240, startPoint y: 279, endPoint x: 567, endPoint y: 275, distance: 327.2
click at [567, 275] on p "Upravená hodnotící zpráva ve správním řízení vedeném o žádosti MAH o stanovení …" at bounding box center [429, 314] width 599 height 111
copy p "léčby dospělých pacientů s relabujícím nebo refrakterním difuzním velkobuněčným…"
click at [105, 180] on link "Písemnosti ( 74 )" at bounding box center [131, 189] width 85 height 22
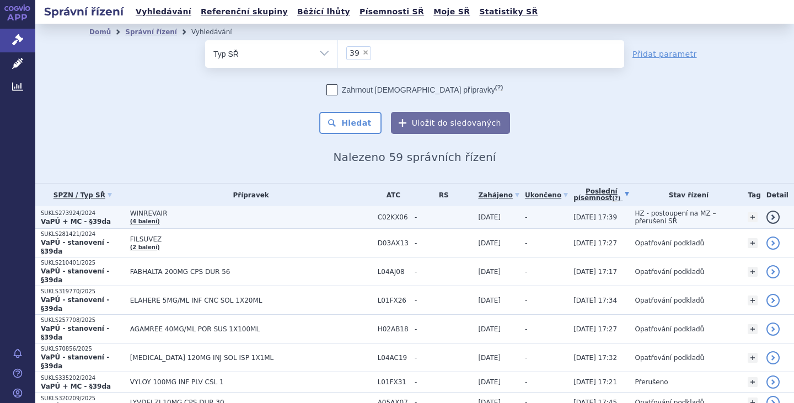
click at [157, 214] on span "WINREVAIR" at bounding box center [251, 214] width 242 height 8
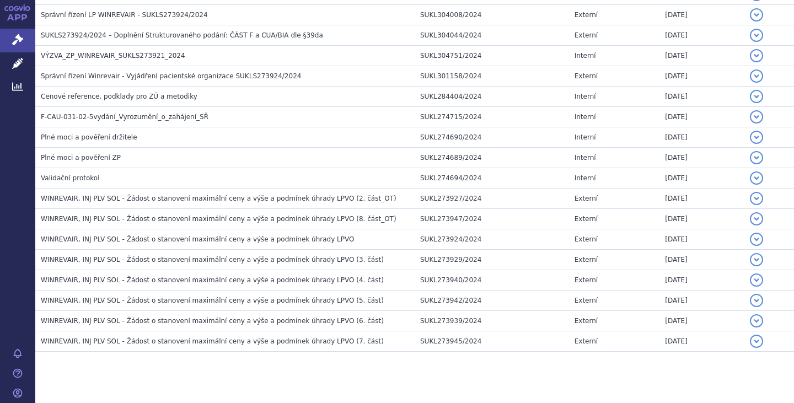
scroll to position [1082, 0]
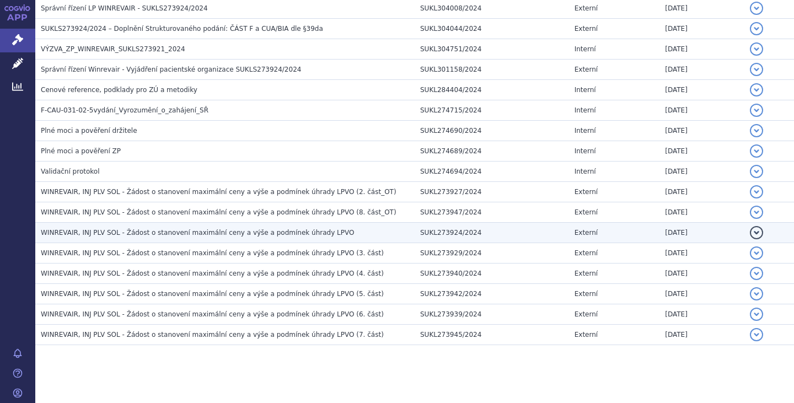
click at [295, 230] on span "WINREVAIR, INJ PLV SOL - Žádost o stanovení maximální ceny a výše a podmínek úh…" at bounding box center [197, 233] width 313 height 8
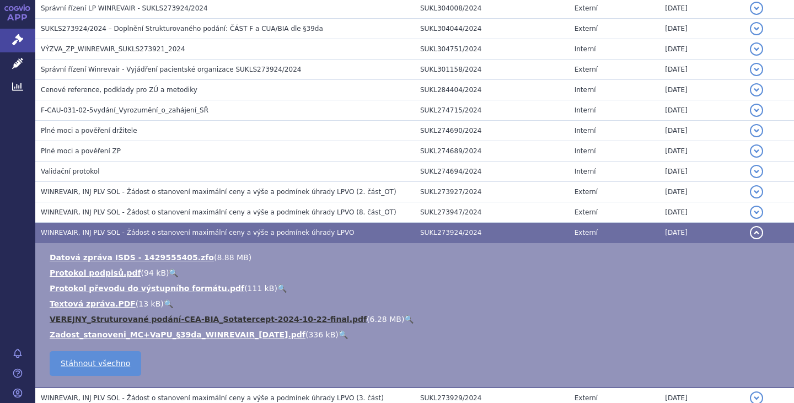
click at [259, 320] on link "VEREJNY_Struturované podání-CEA-BIA_Sotatercept-2024-10-22-final.pdf" at bounding box center [208, 319] width 317 height 9
